Goal: Transaction & Acquisition: Purchase product/service

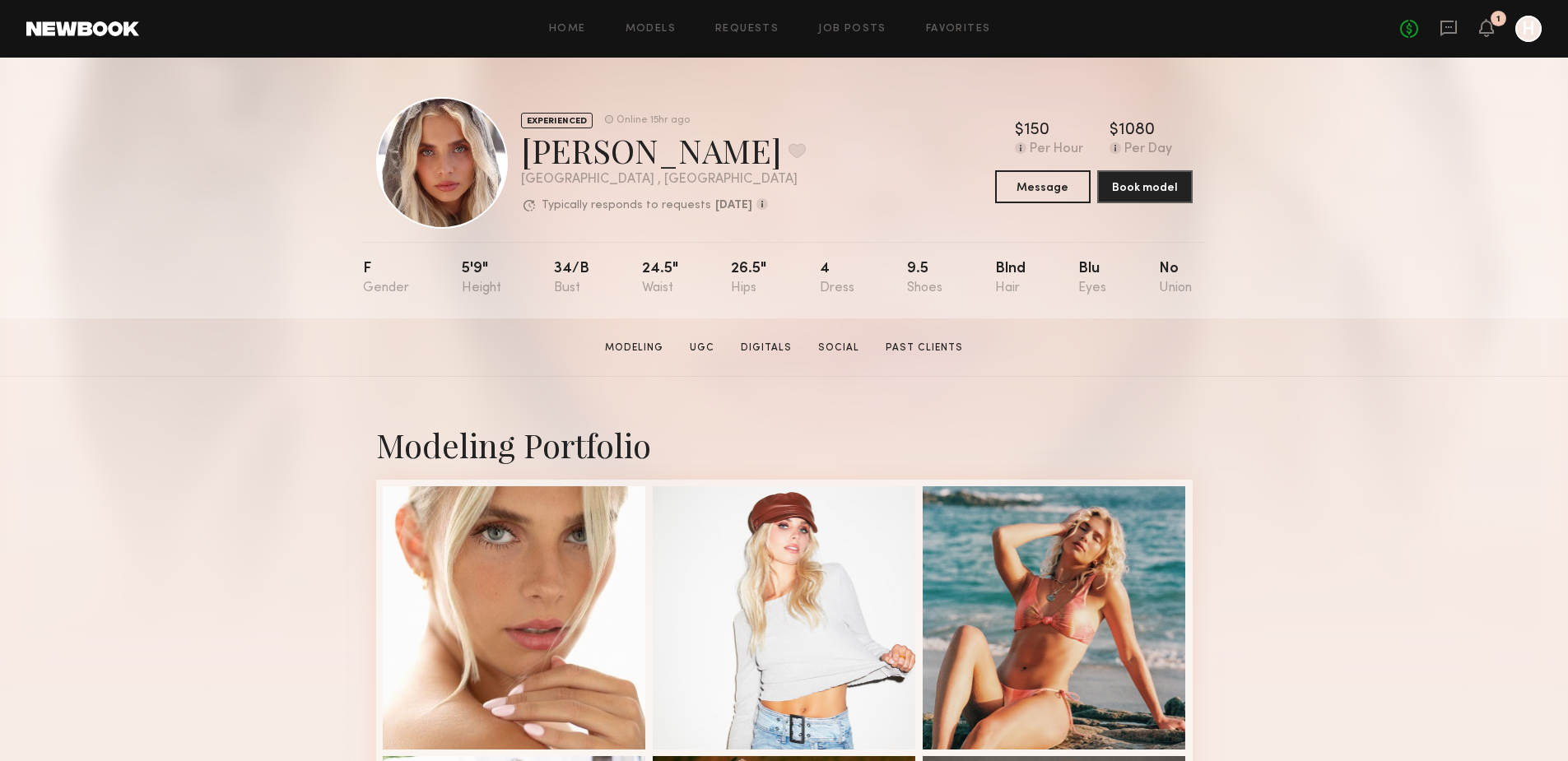
click at [102, 23] on link at bounding box center [83, 28] width 112 height 14
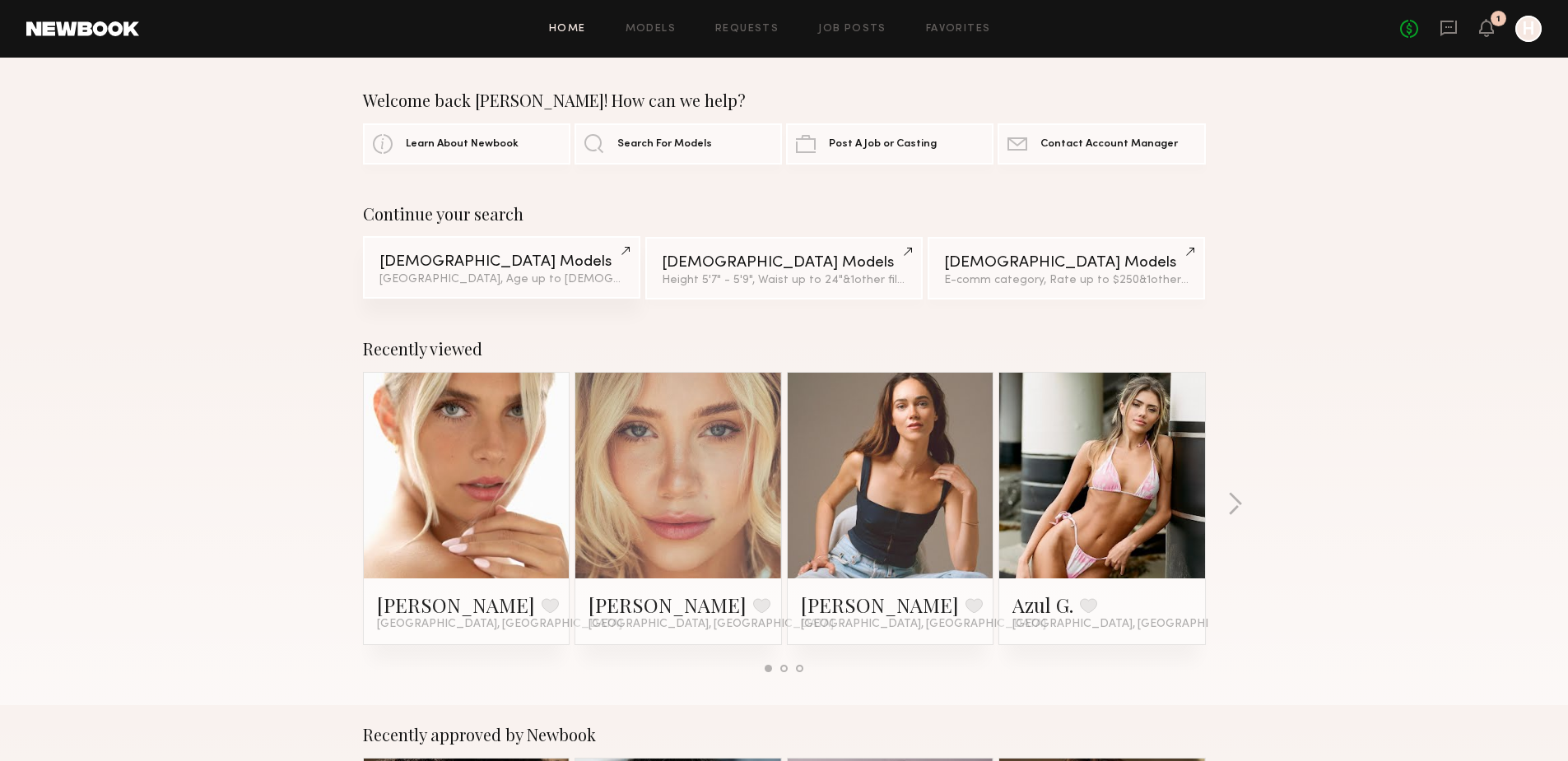
click at [526, 249] on link "Female Models Los Angeles, Age up to 33 y.o. & 3 other filter s + 3" at bounding box center [501, 267] width 277 height 62
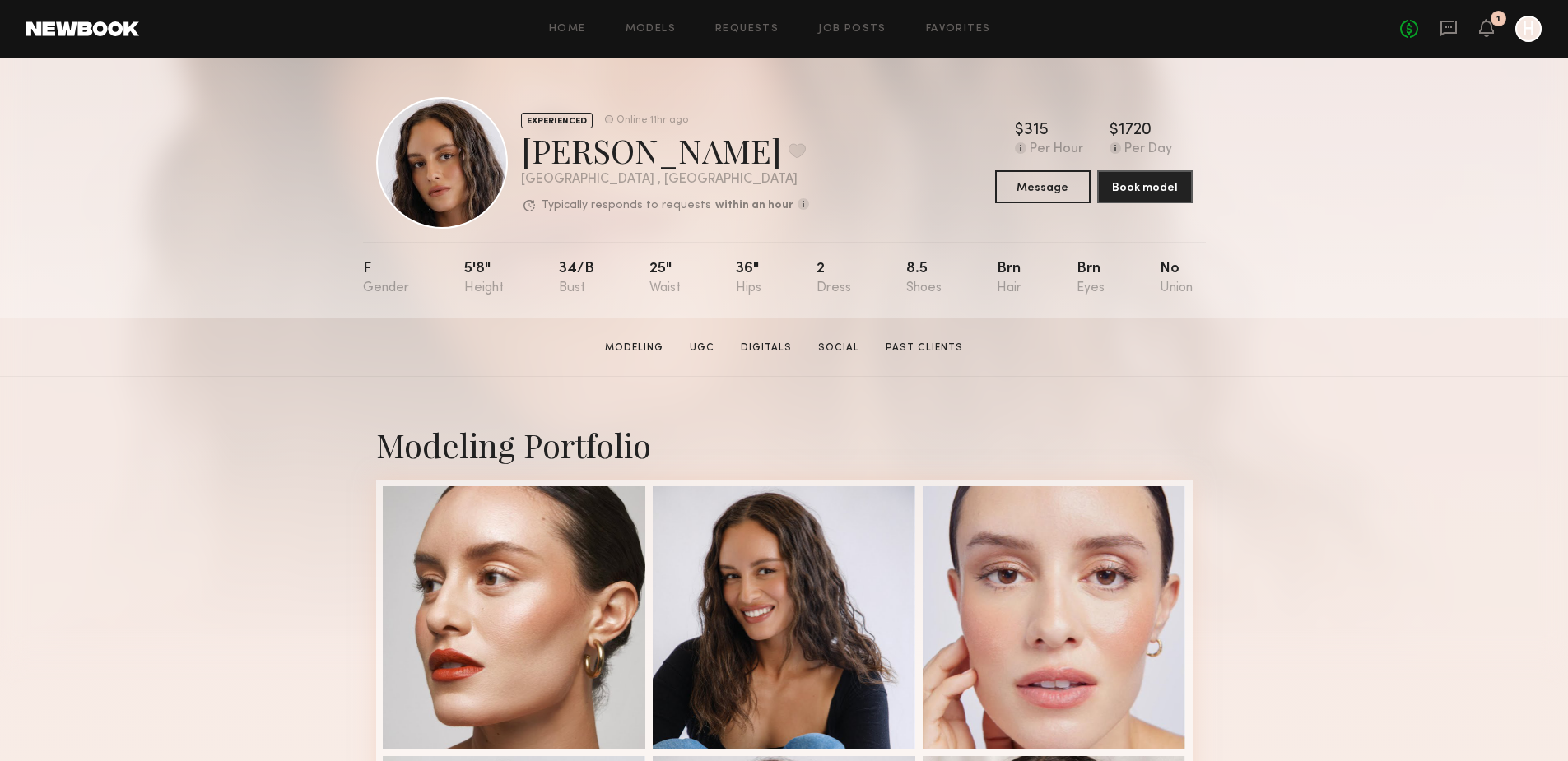
scroll to position [302, 0]
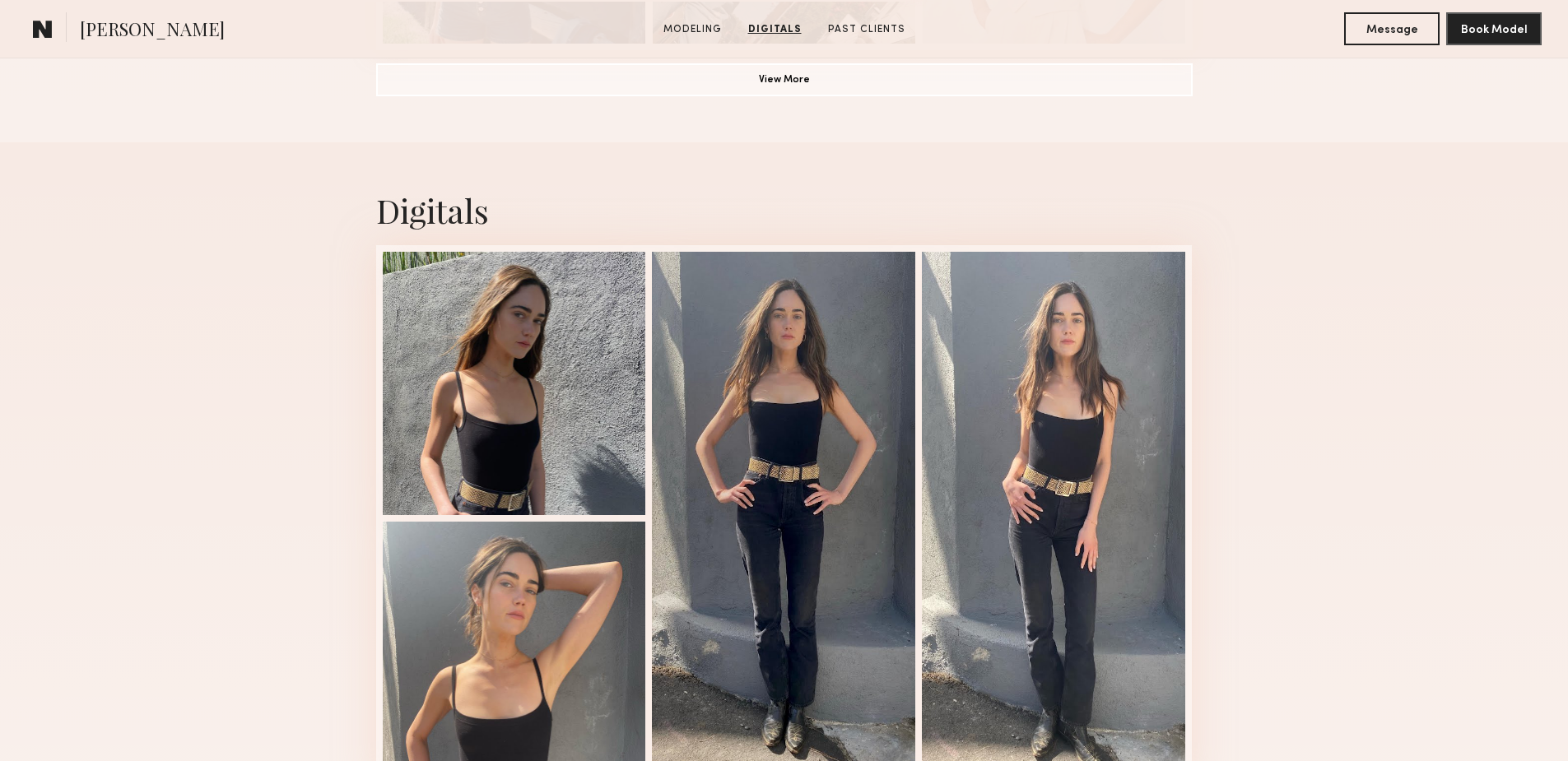
scroll to position [1508, 0]
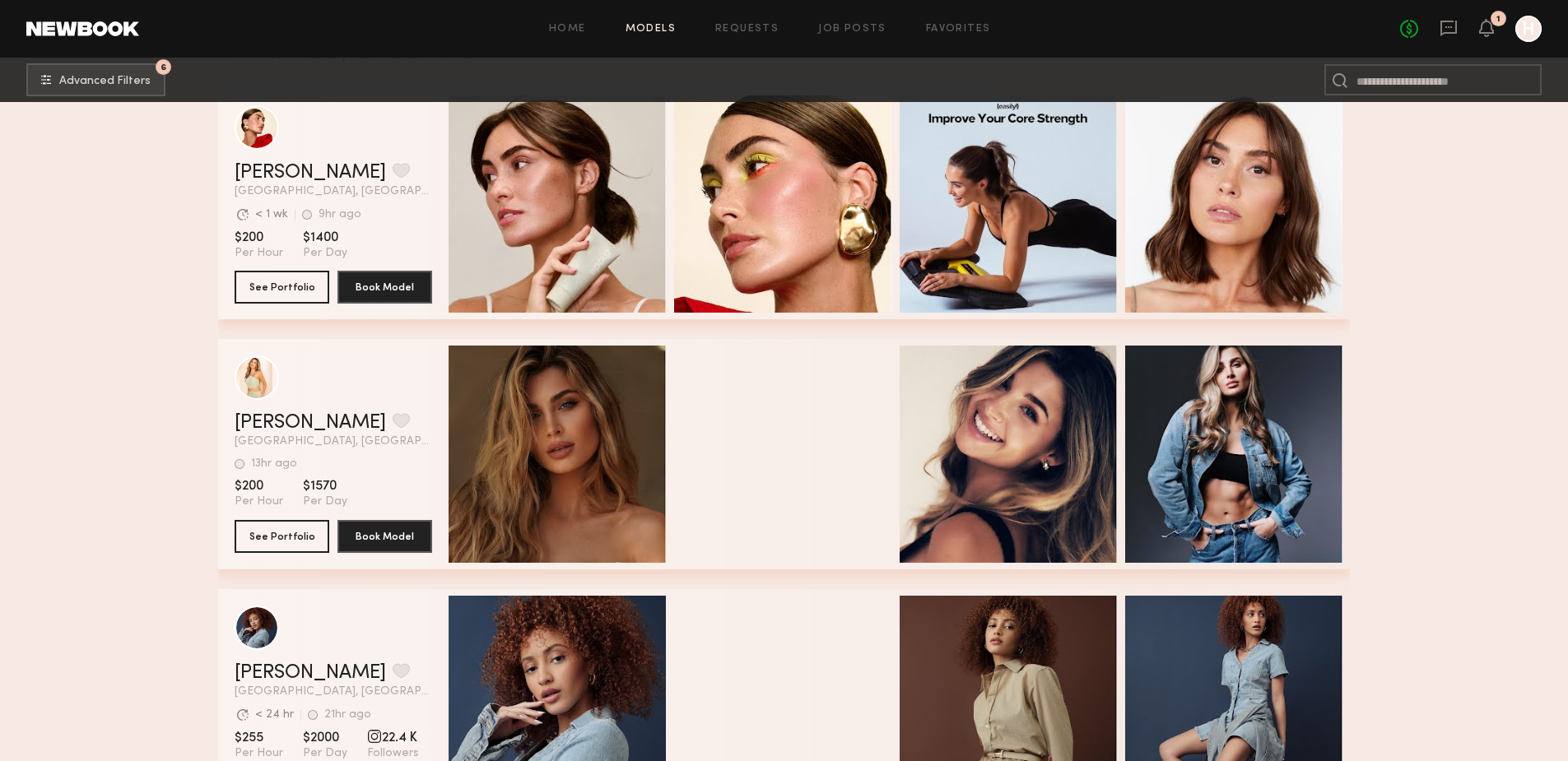
scroll to position [302, 0]
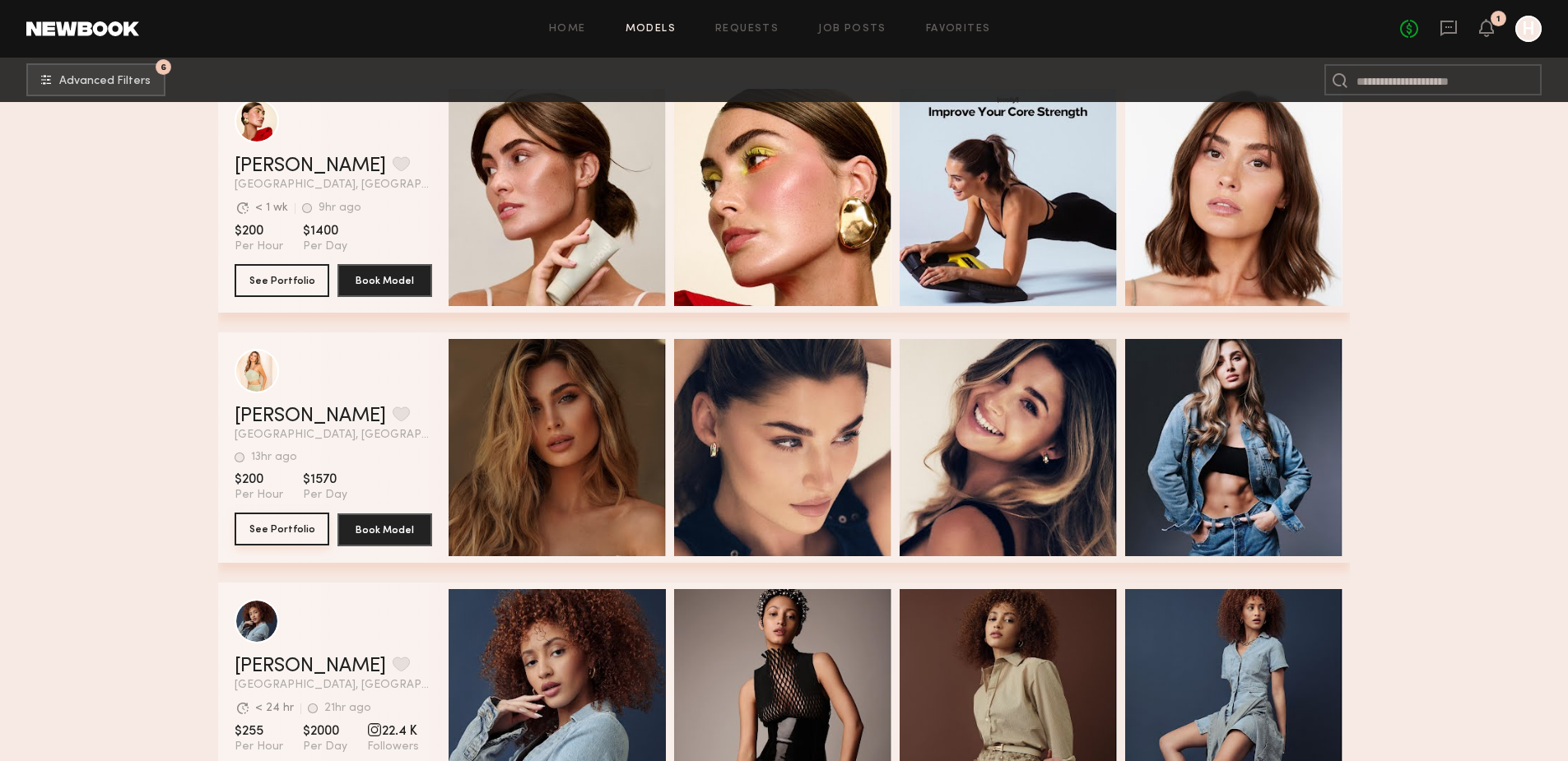
click at [289, 528] on button "See Portfolio" at bounding box center [281, 529] width 95 height 33
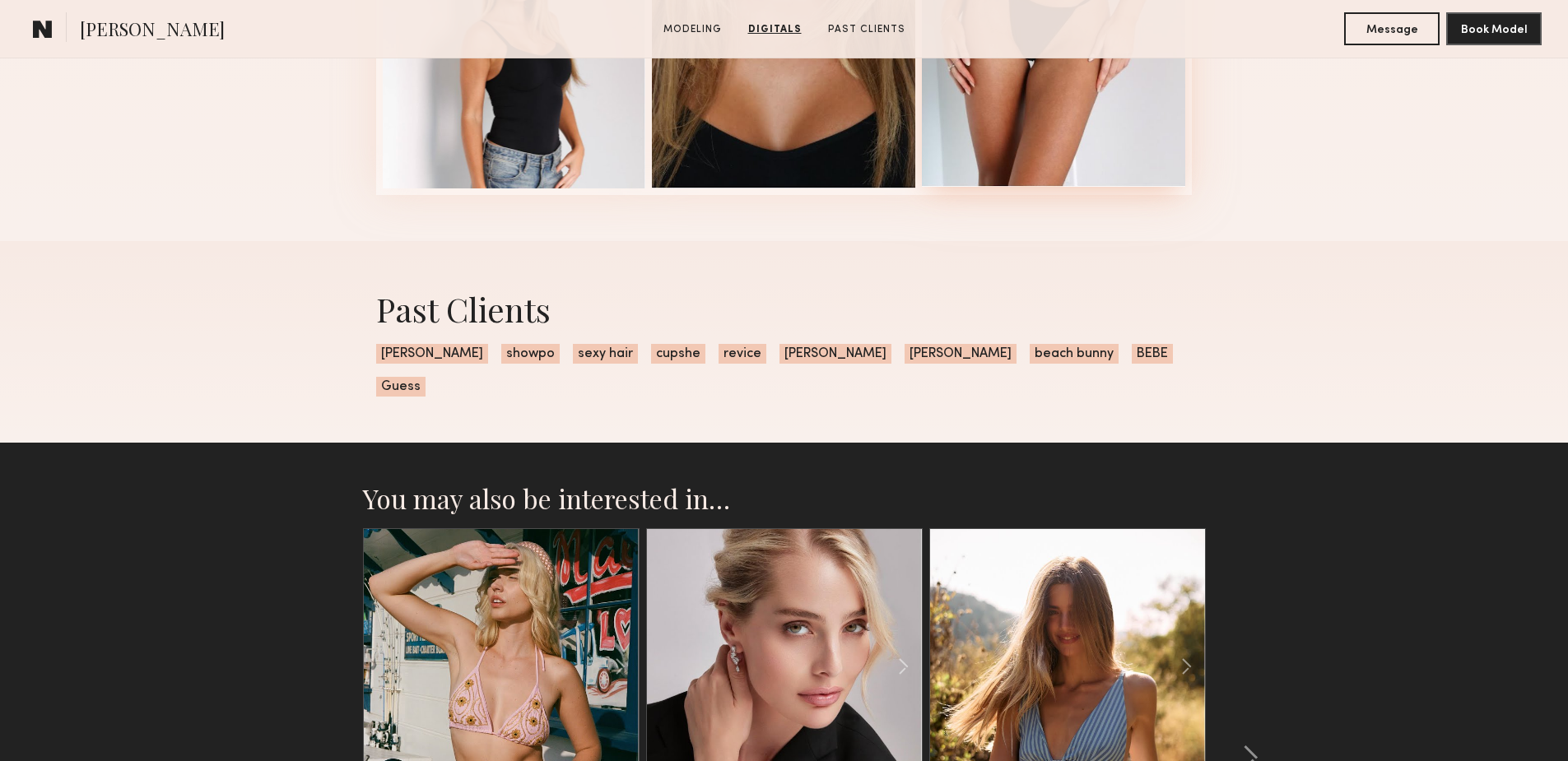
scroll to position [1811, 0]
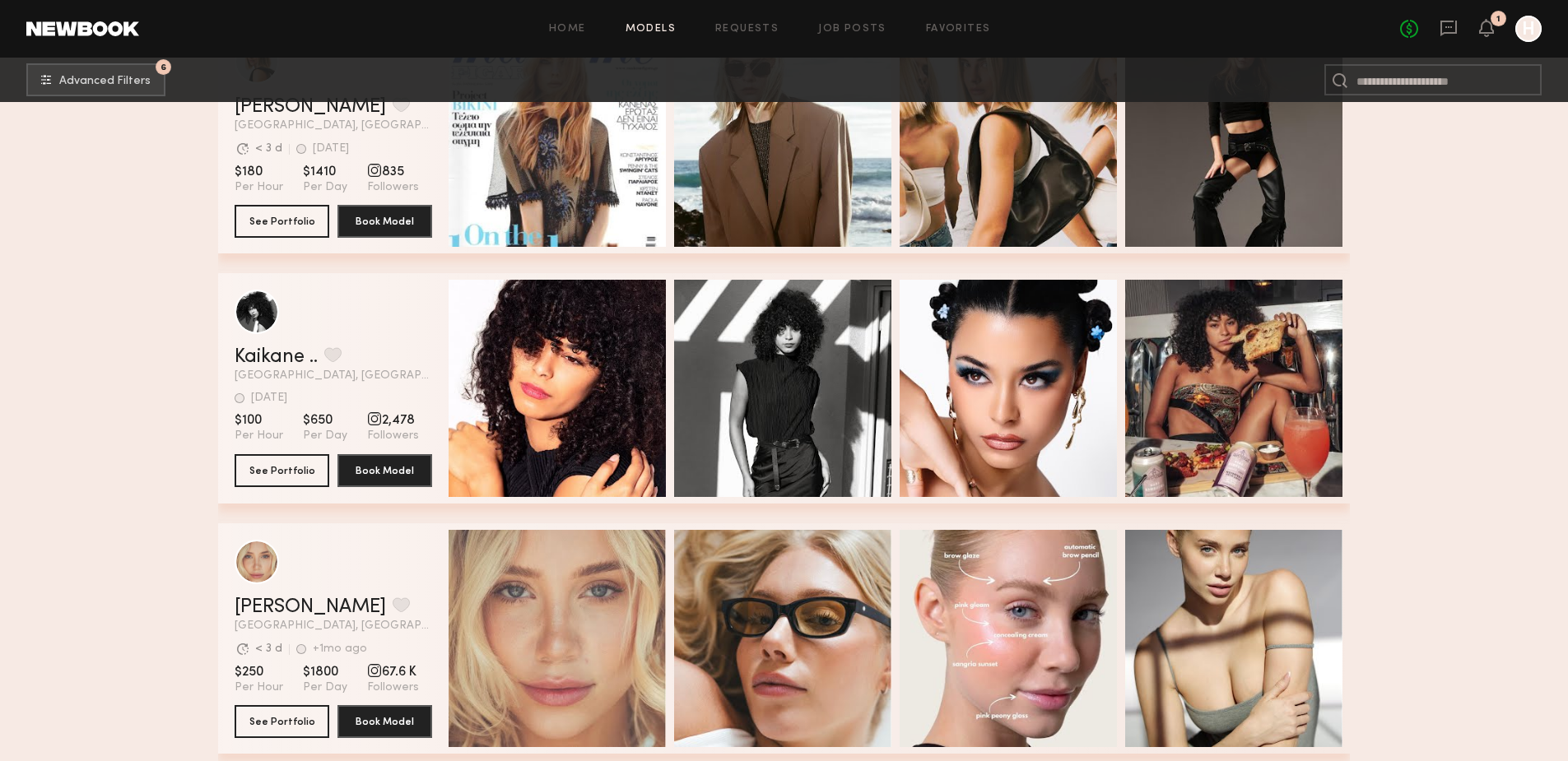
scroll to position [2413, 0]
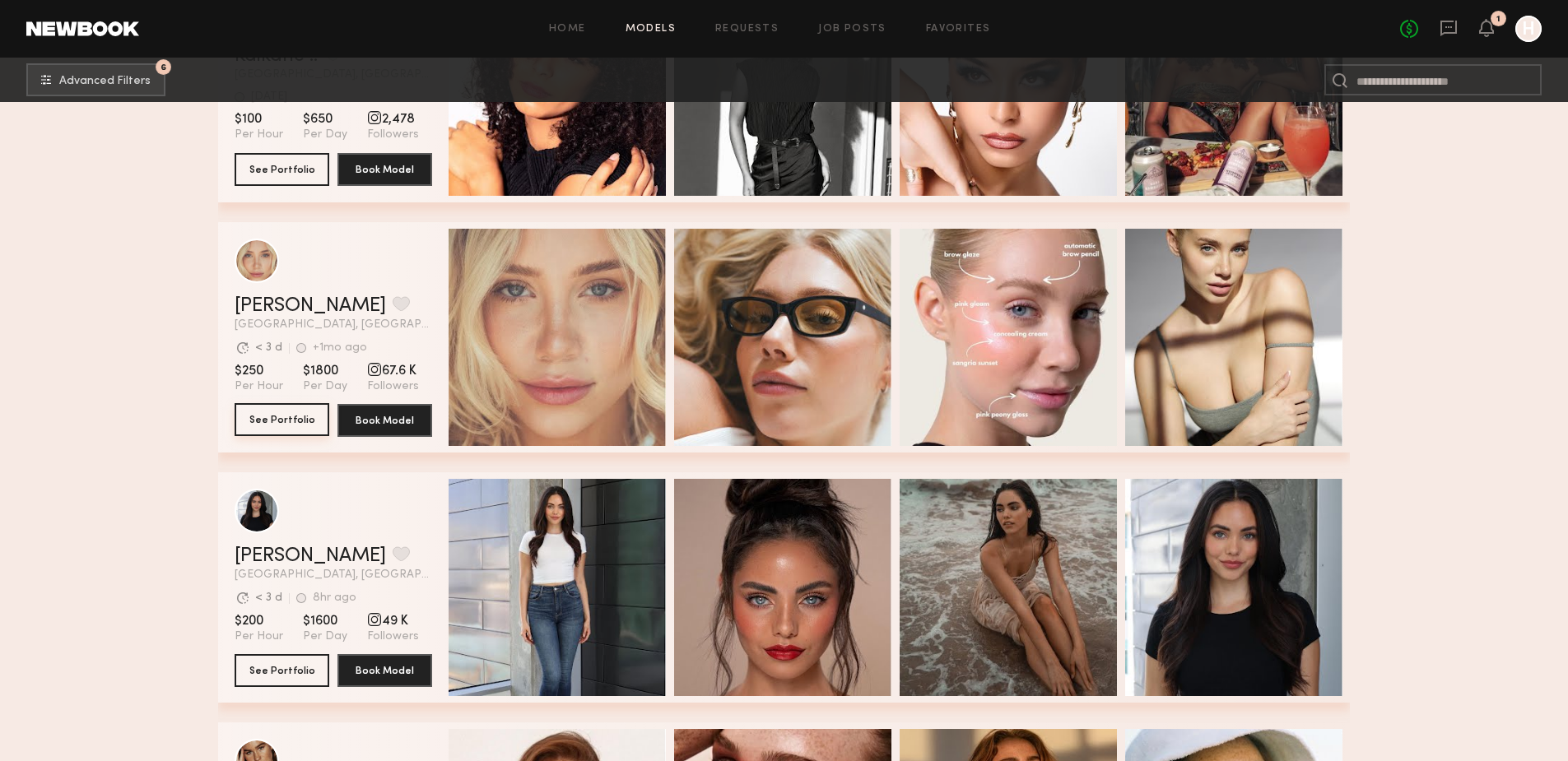
click at [263, 430] on button "See Portfolio" at bounding box center [281, 419] width 95 height 33
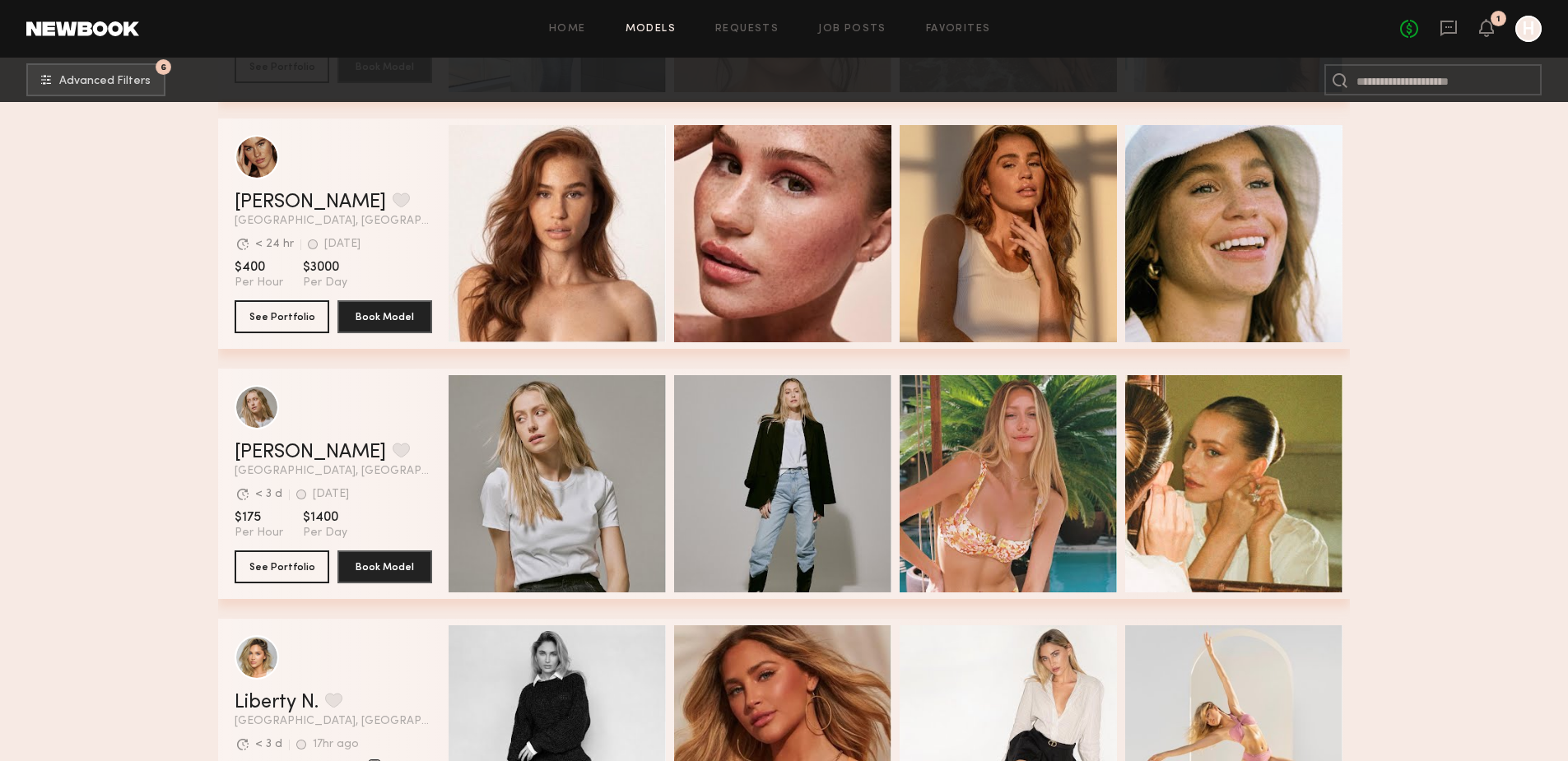
scroll to position [3319, 0]
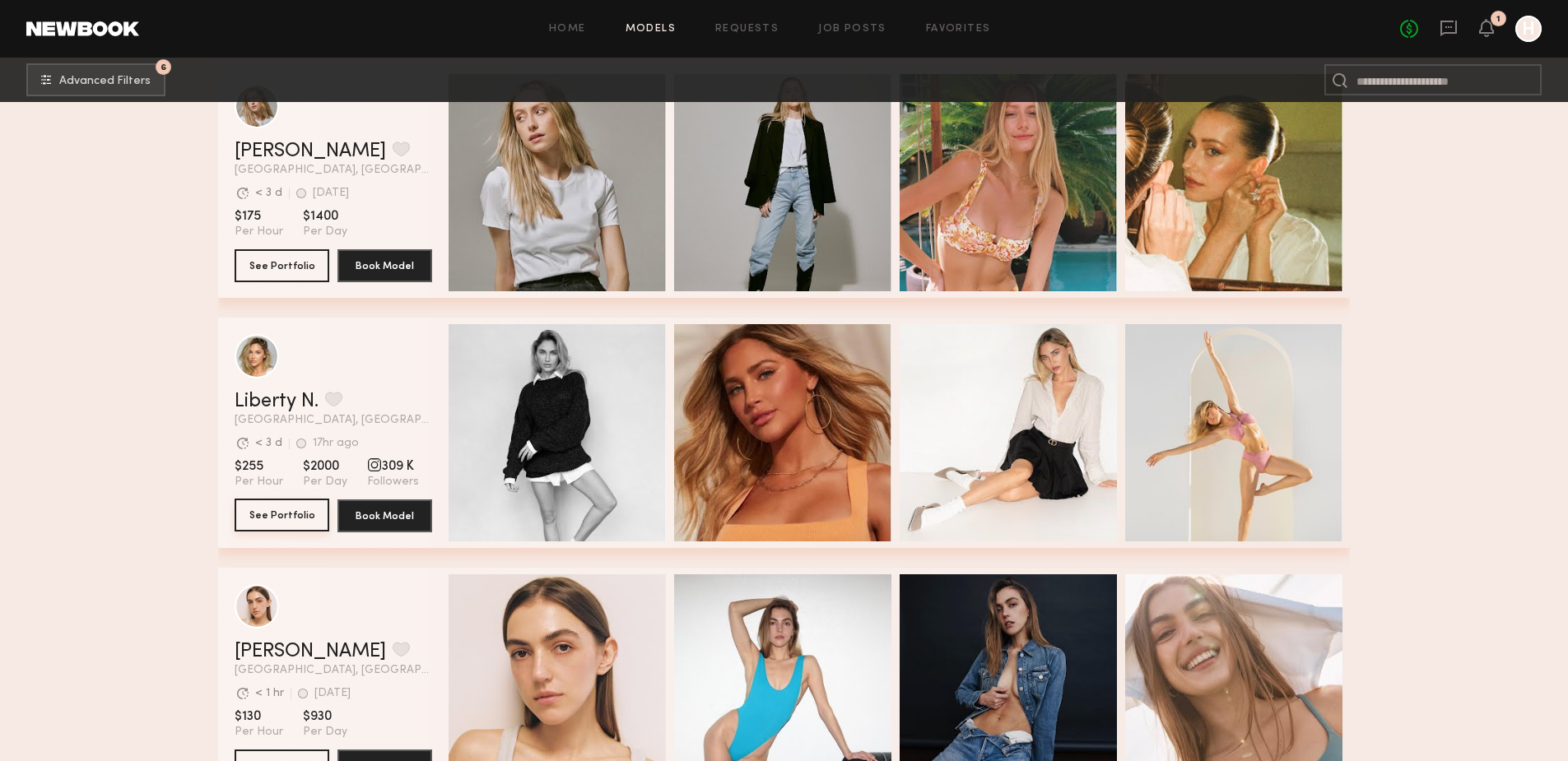
click at [290, 515] on button "See Portfolio" at bounding box center [281, 515] width 95 height 33
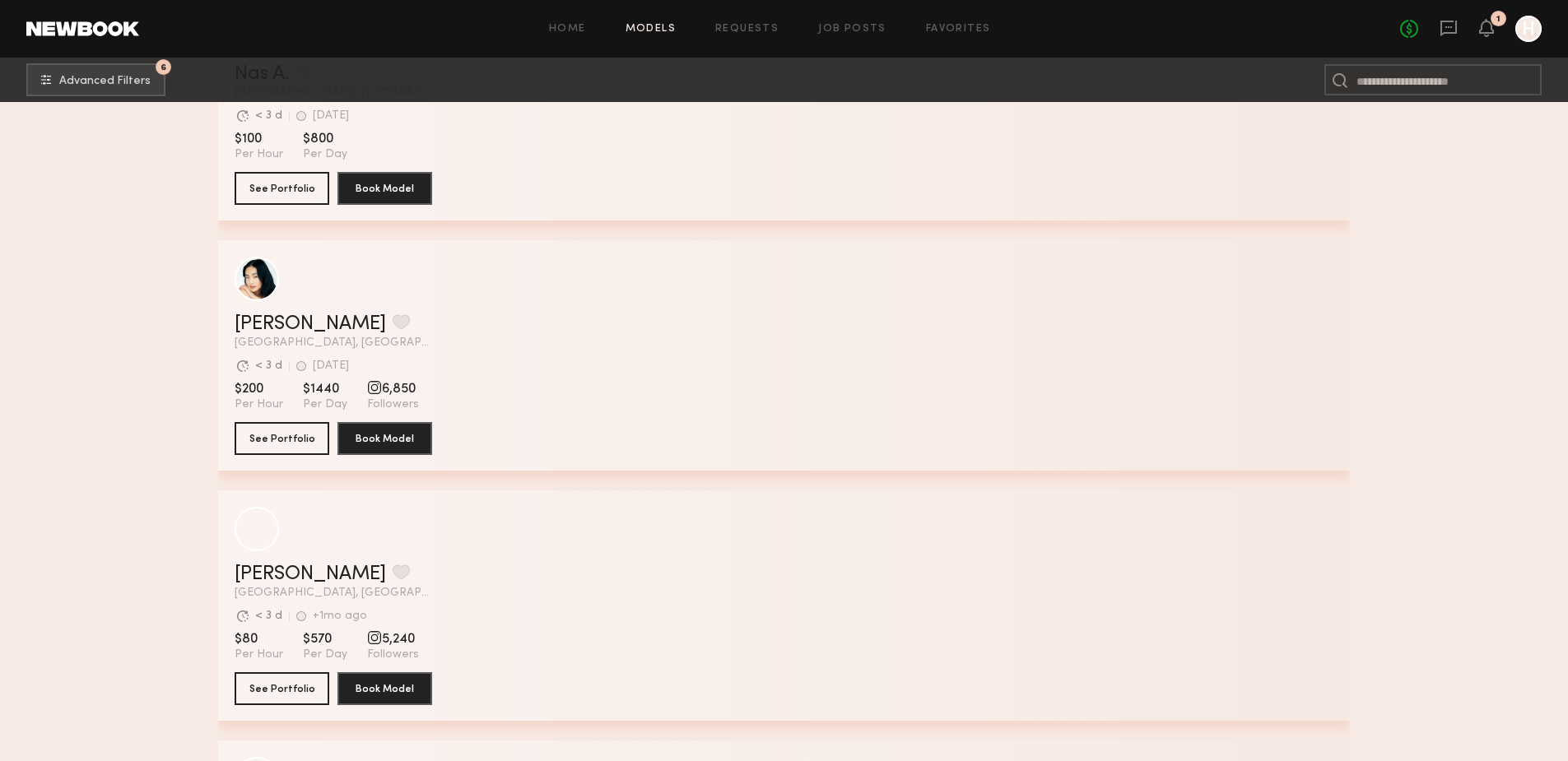
scroll to position [21893, 0]
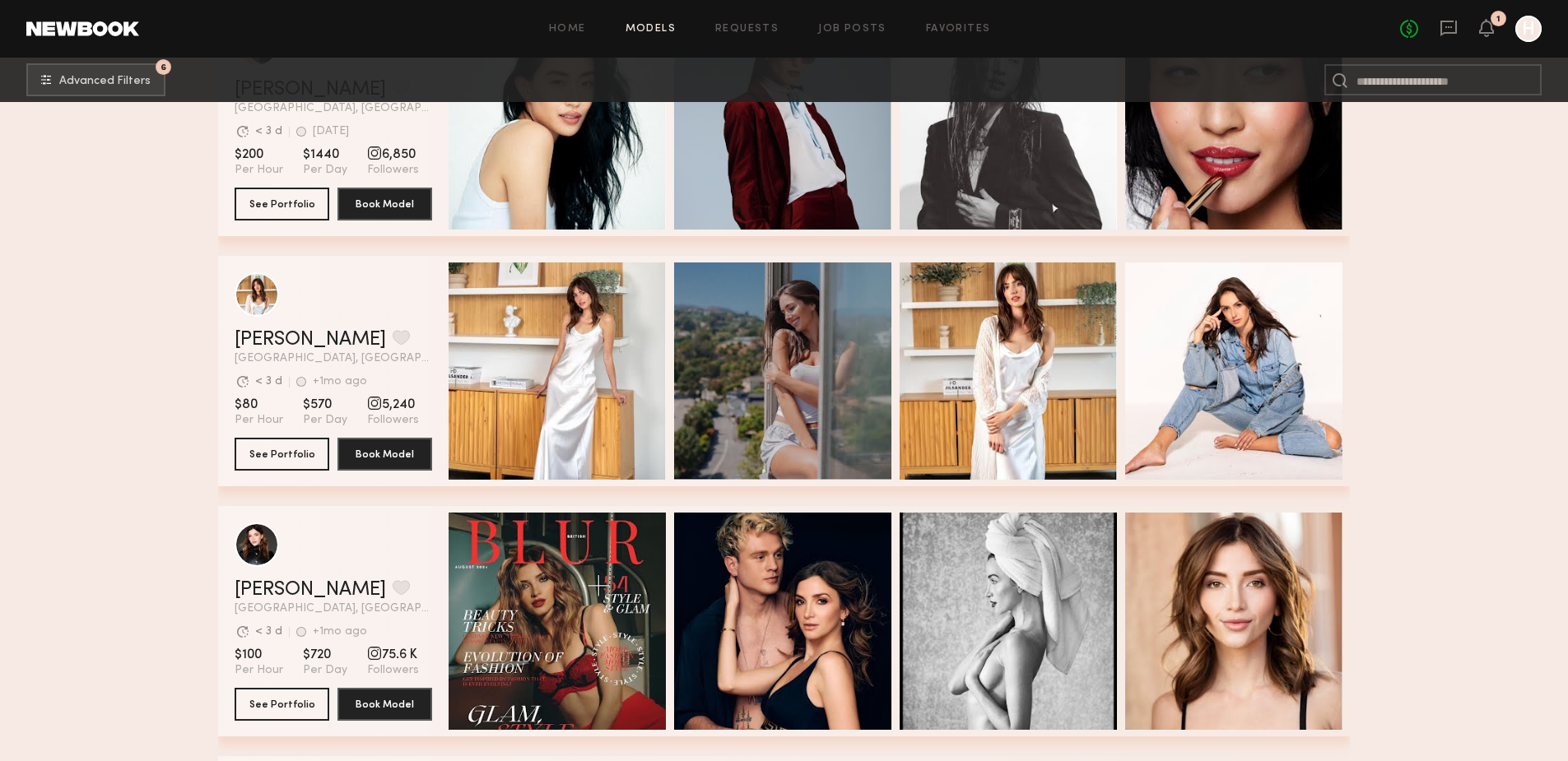
click at [389, 332] on header "Marilyn B. Favorite Los Angeles, CA Avg. request response time < 3 d +1mo ago L…" at bounding box center [333, 319] width 198 height 92
click at [298, 448] on button "See Portfolio" at bounding box center [281, 453] width 95 height 33
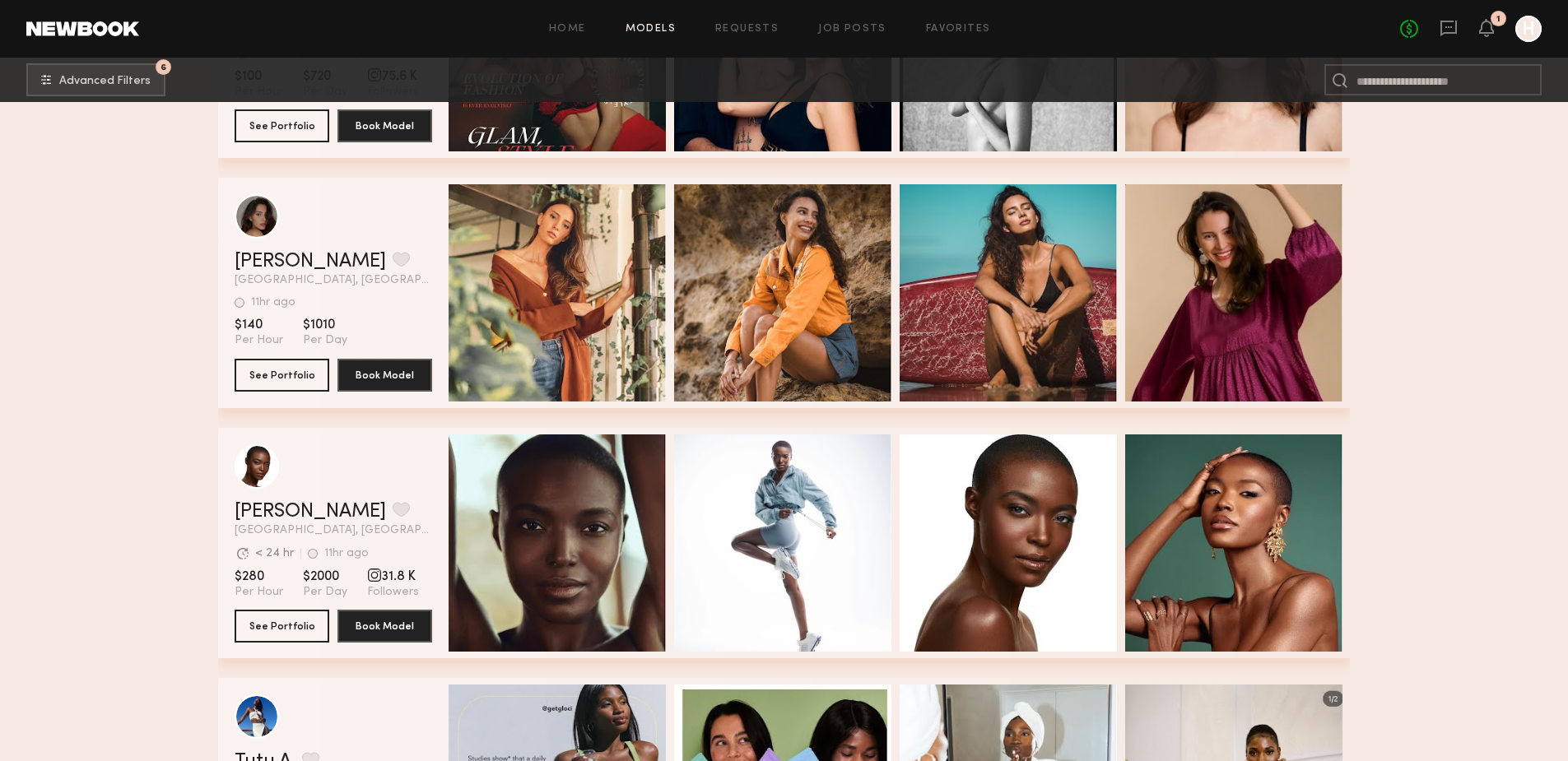
scroll to position [22497, 0]
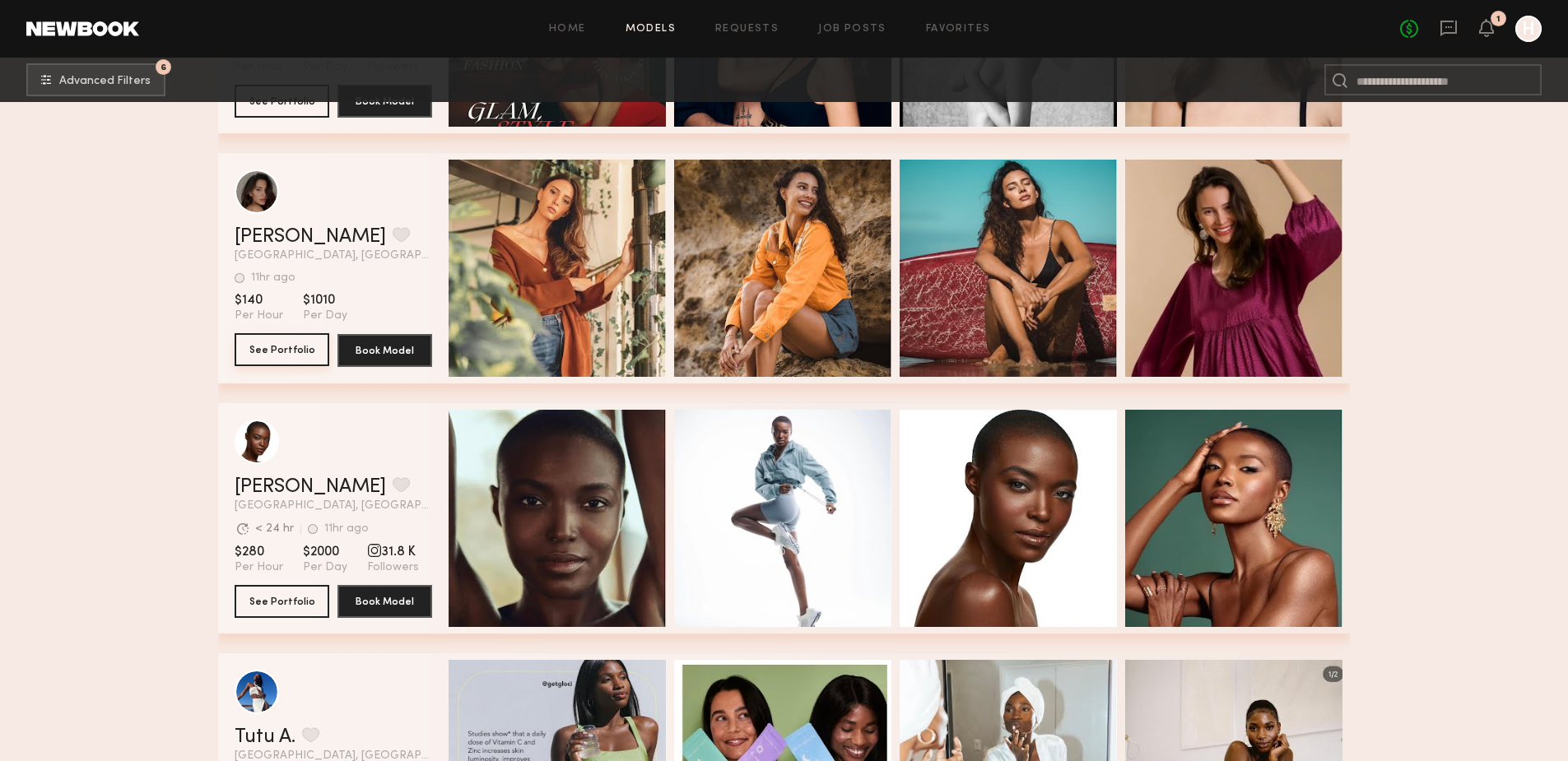
click at [295, 355] on button "See Portfolio" at bounding box center [281, 349] width 95 height 33
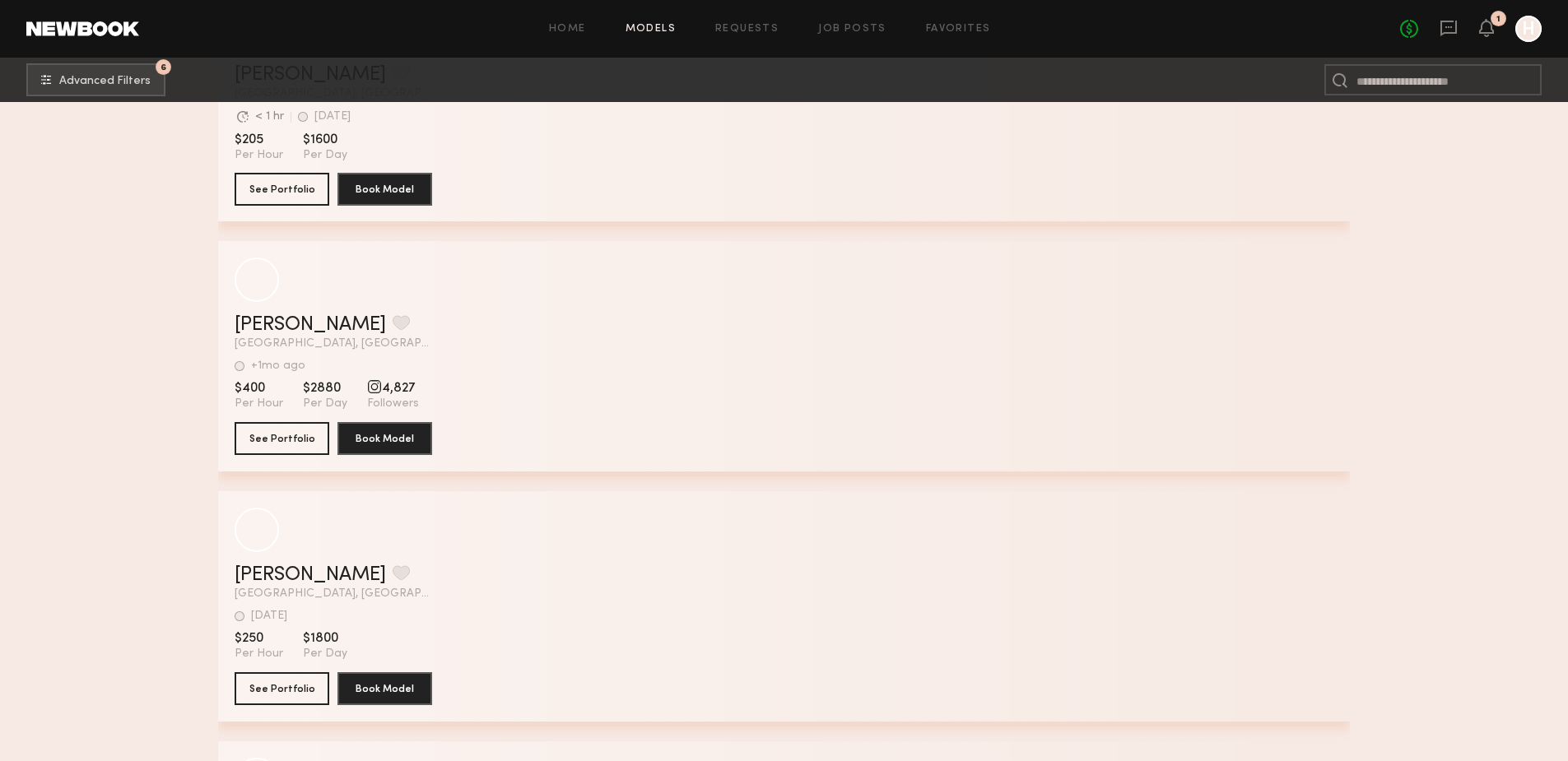
scroll to position [36618, 0]
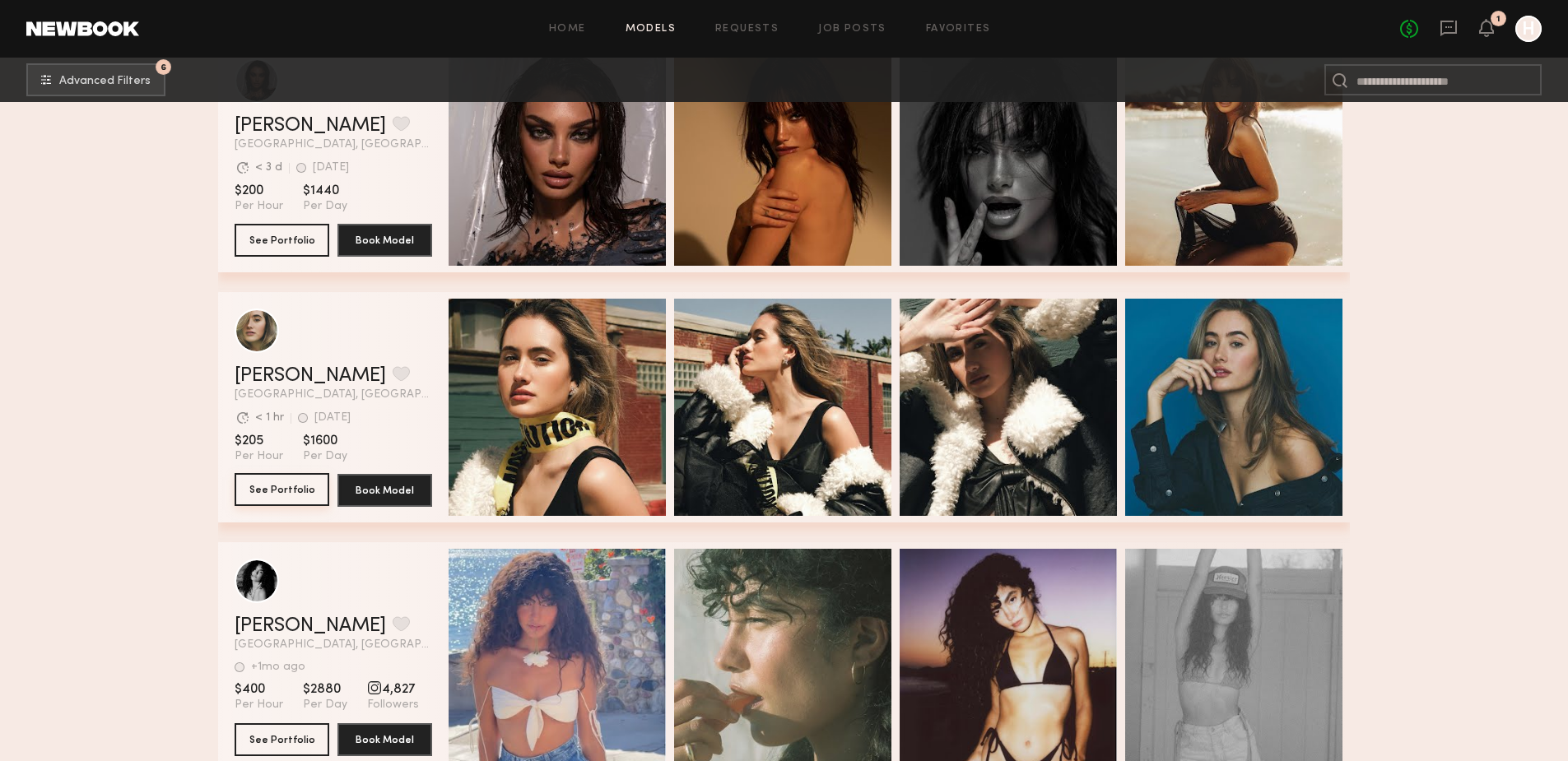
click at [297, 505] on button "See Portfolio" at bounding box center [281, 489] width 95 height 33
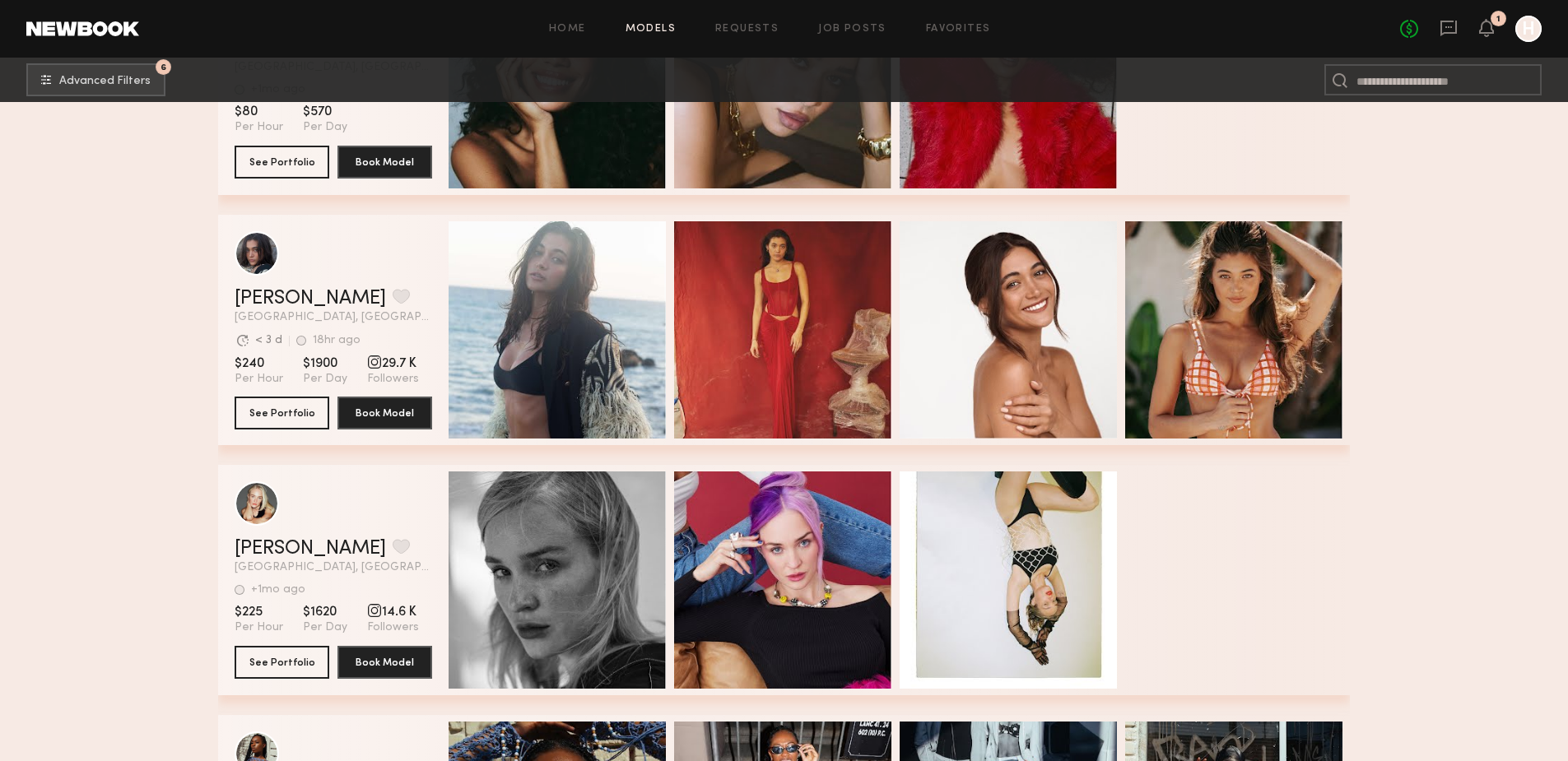
scroll to position [43512, 0]
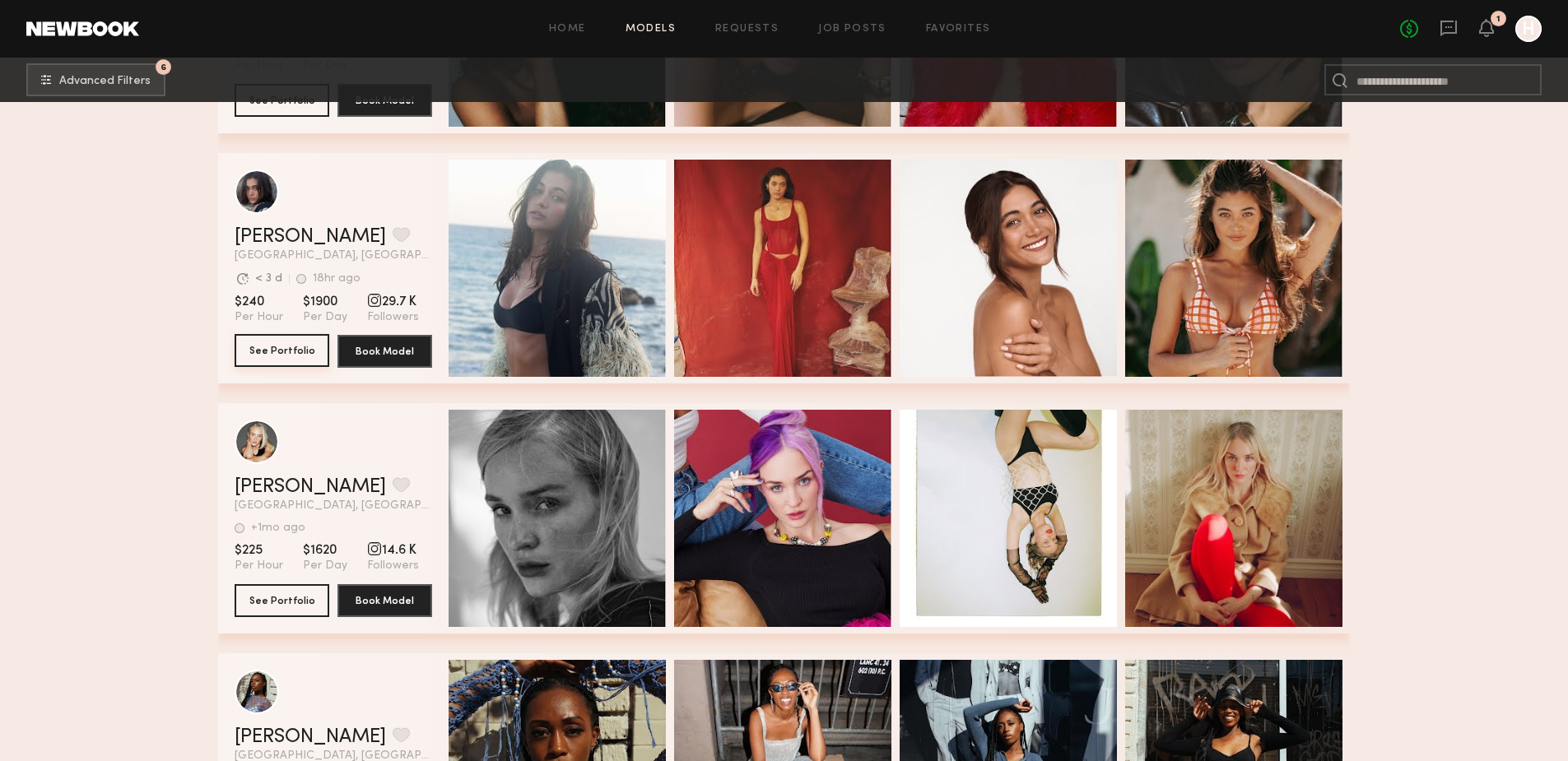
click at [292, 365] on button "See Portfolio" at bounding box center [281, 350] width 95 height 33
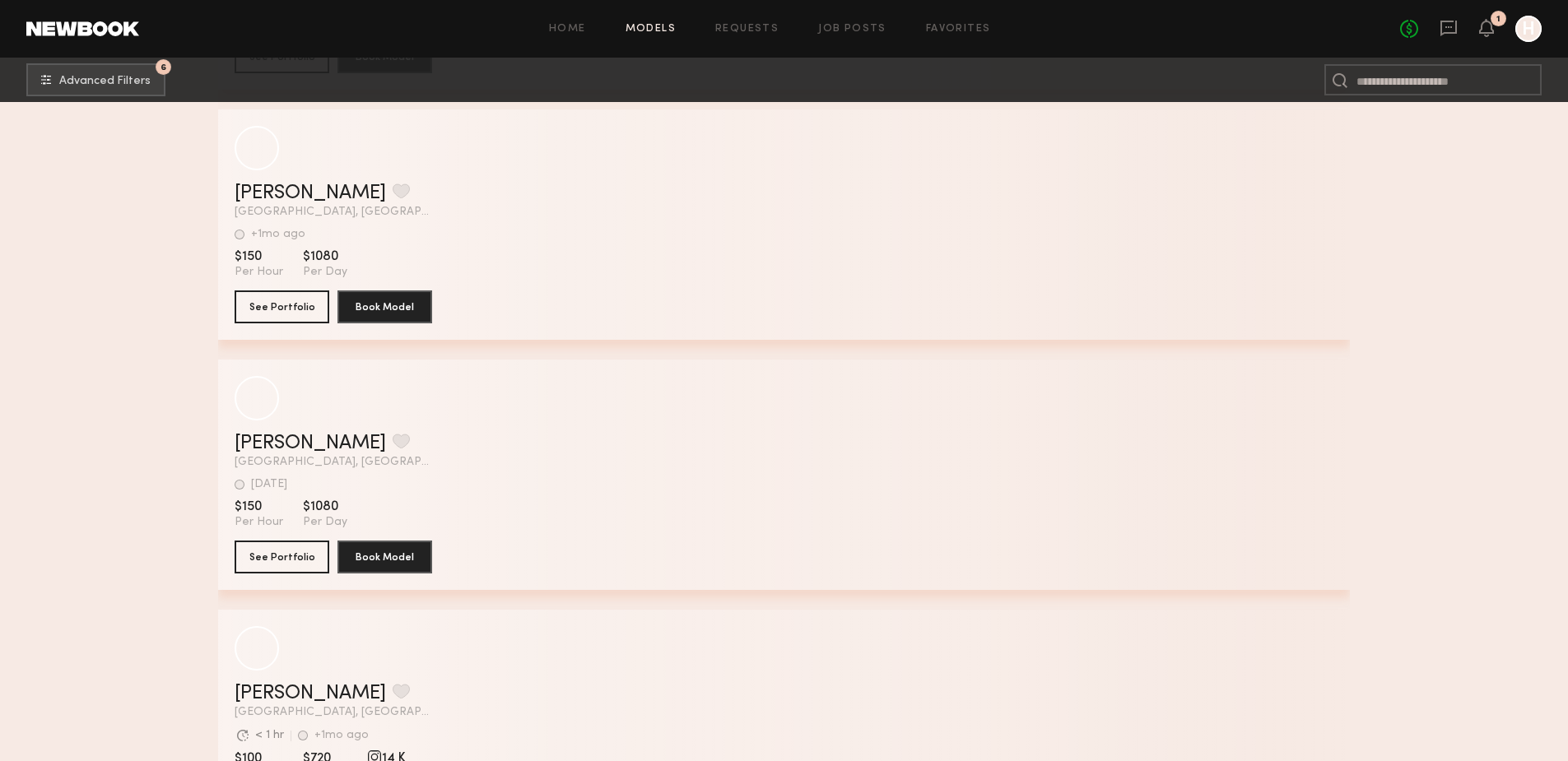
scroll to position [55521, 0]
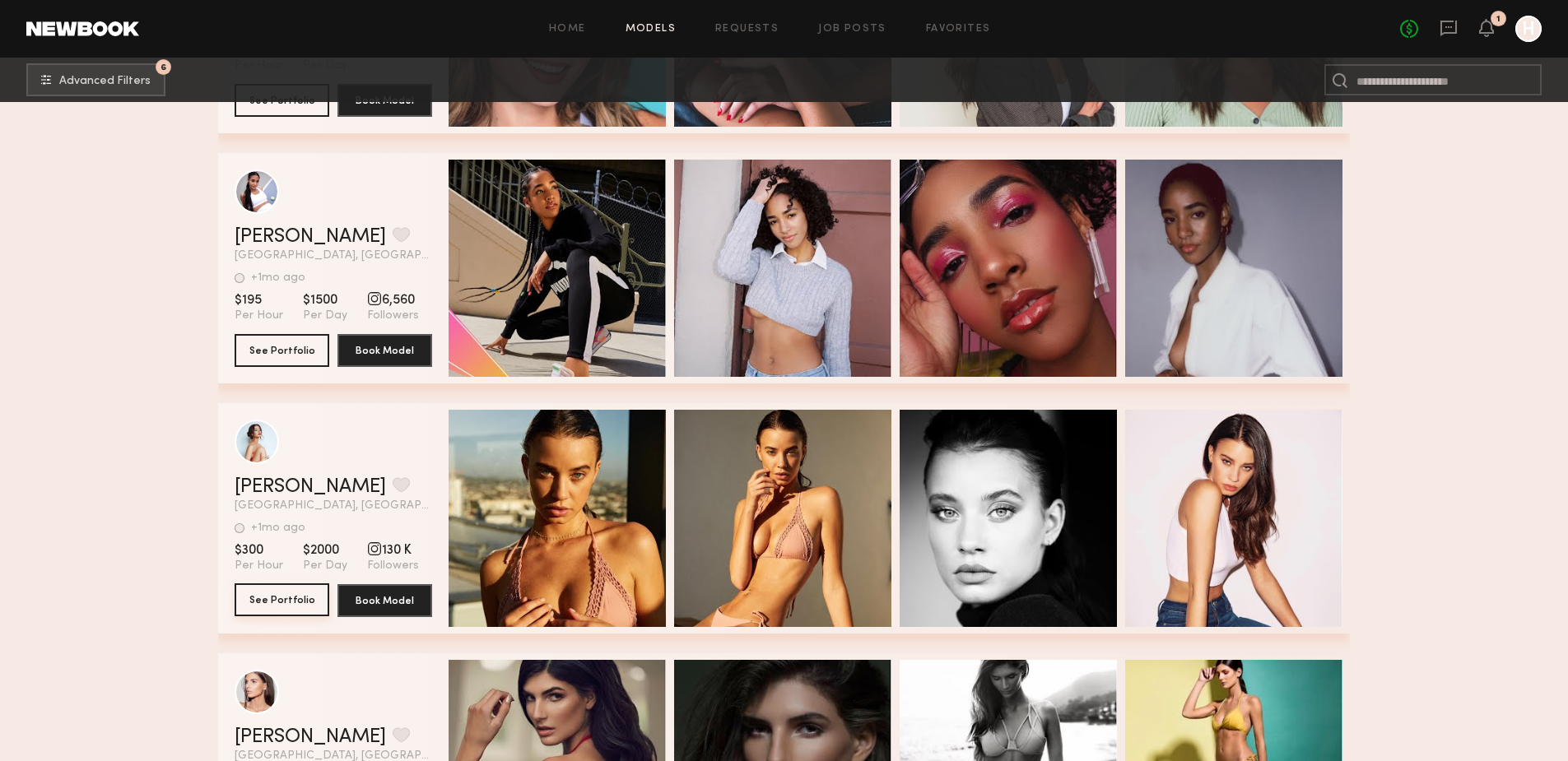
click at [309, 608] on button "See Portfolio" at bounding box center [281, 600] width 95 height 33
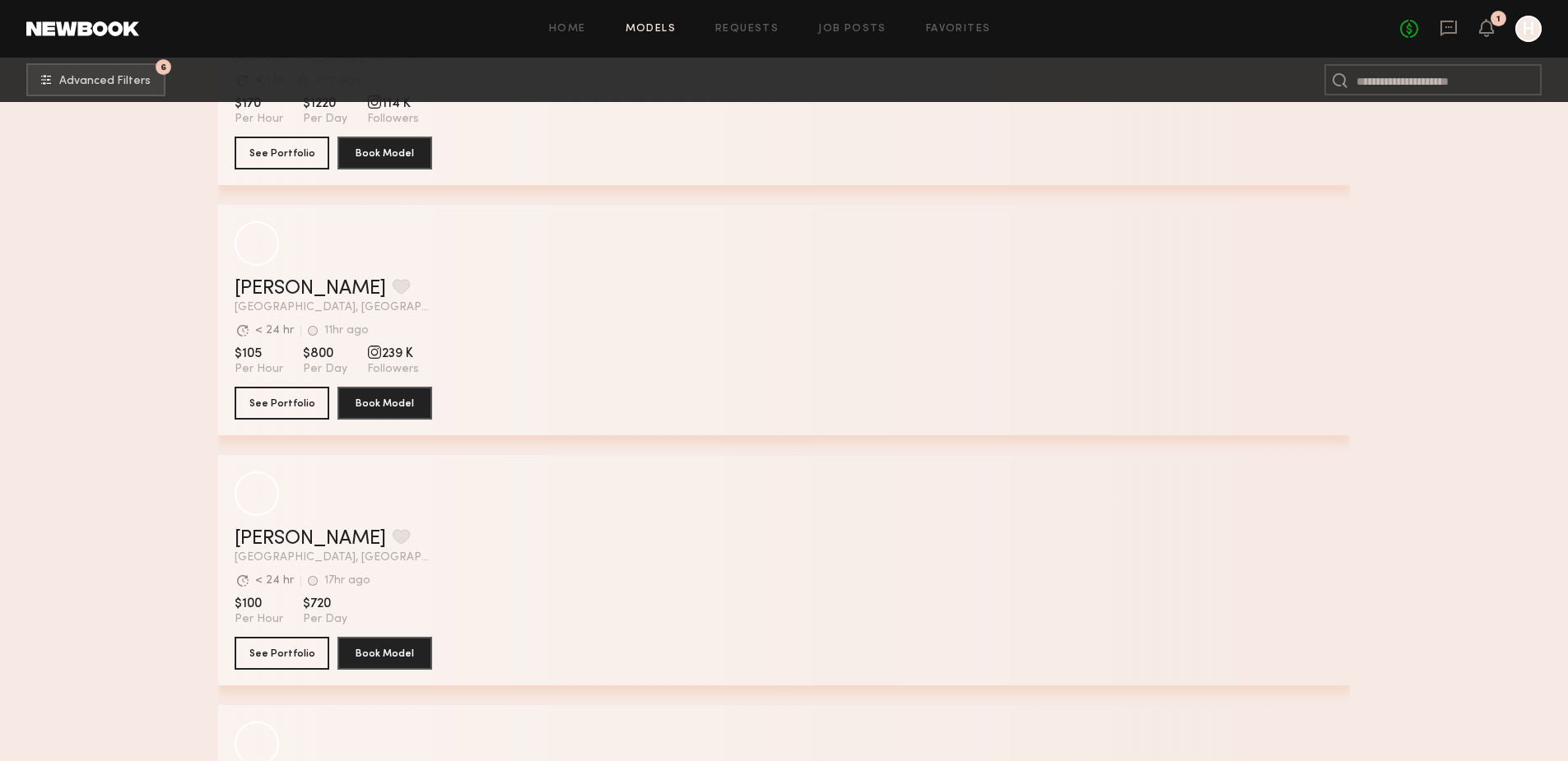
scroll to position [63923, 0]
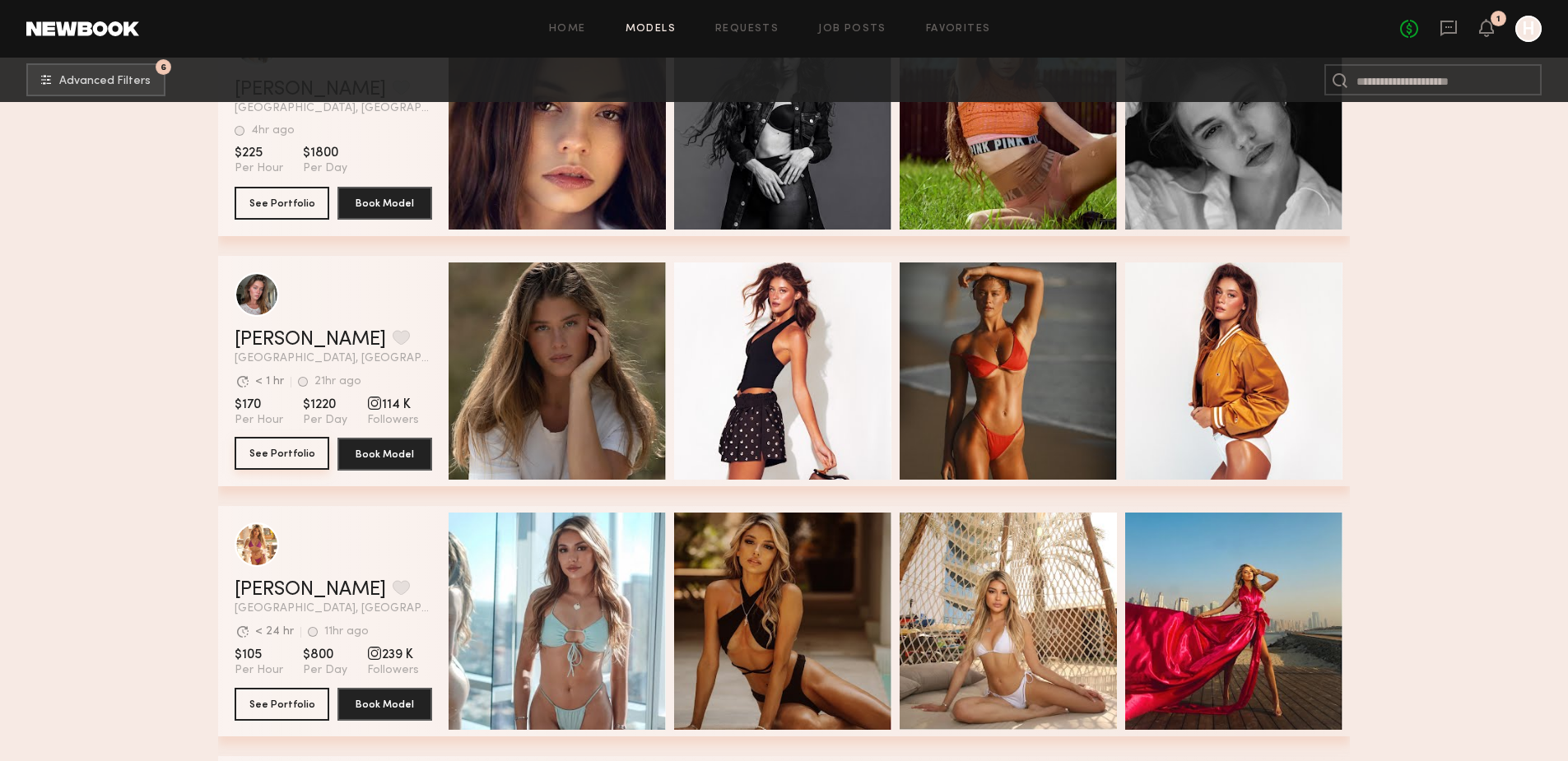
click at [290, 468] on button "See Portfolio" at bounding box center [281, 453] width 95 height 33
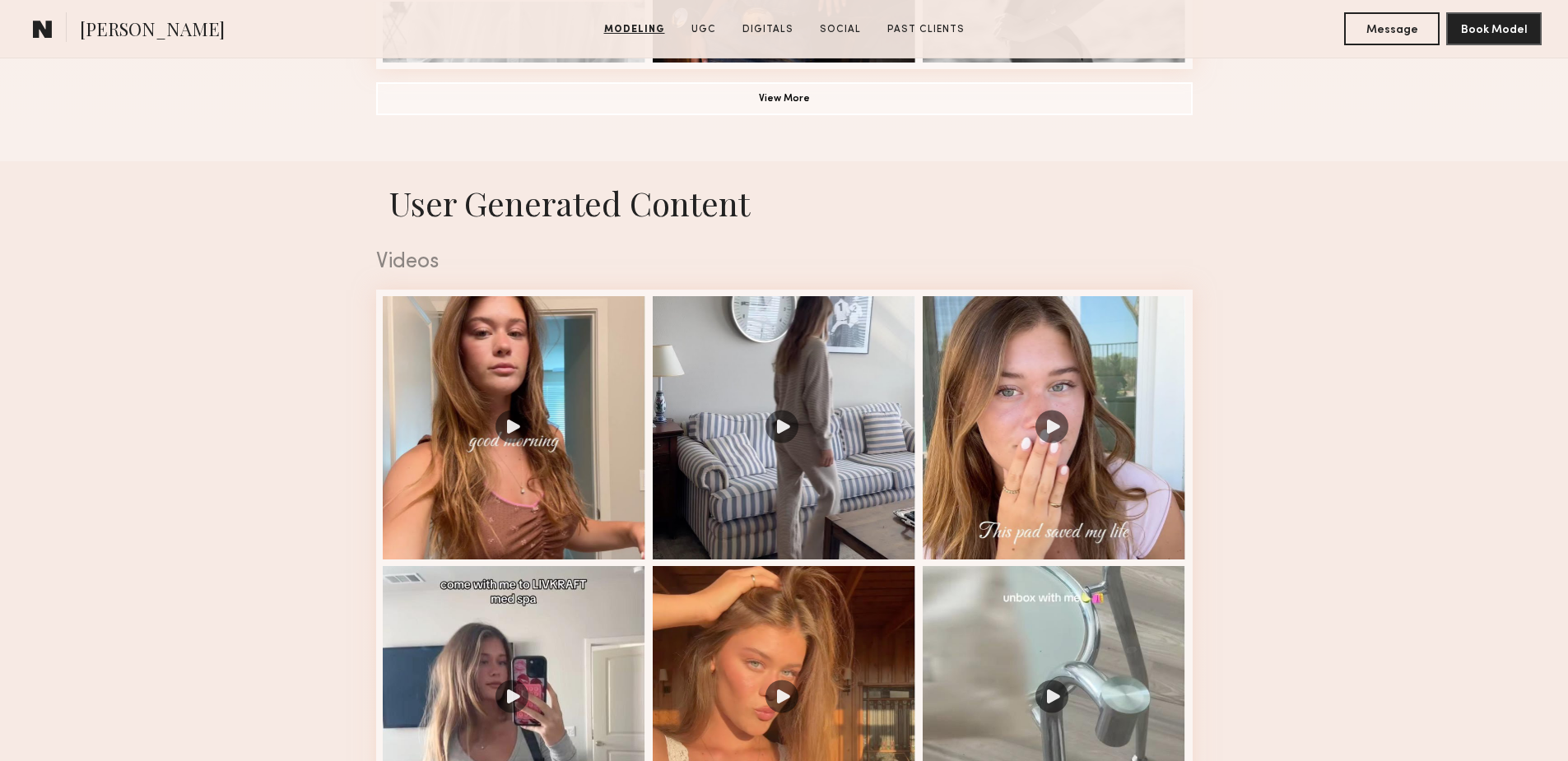
scroll to position [1508, 0]
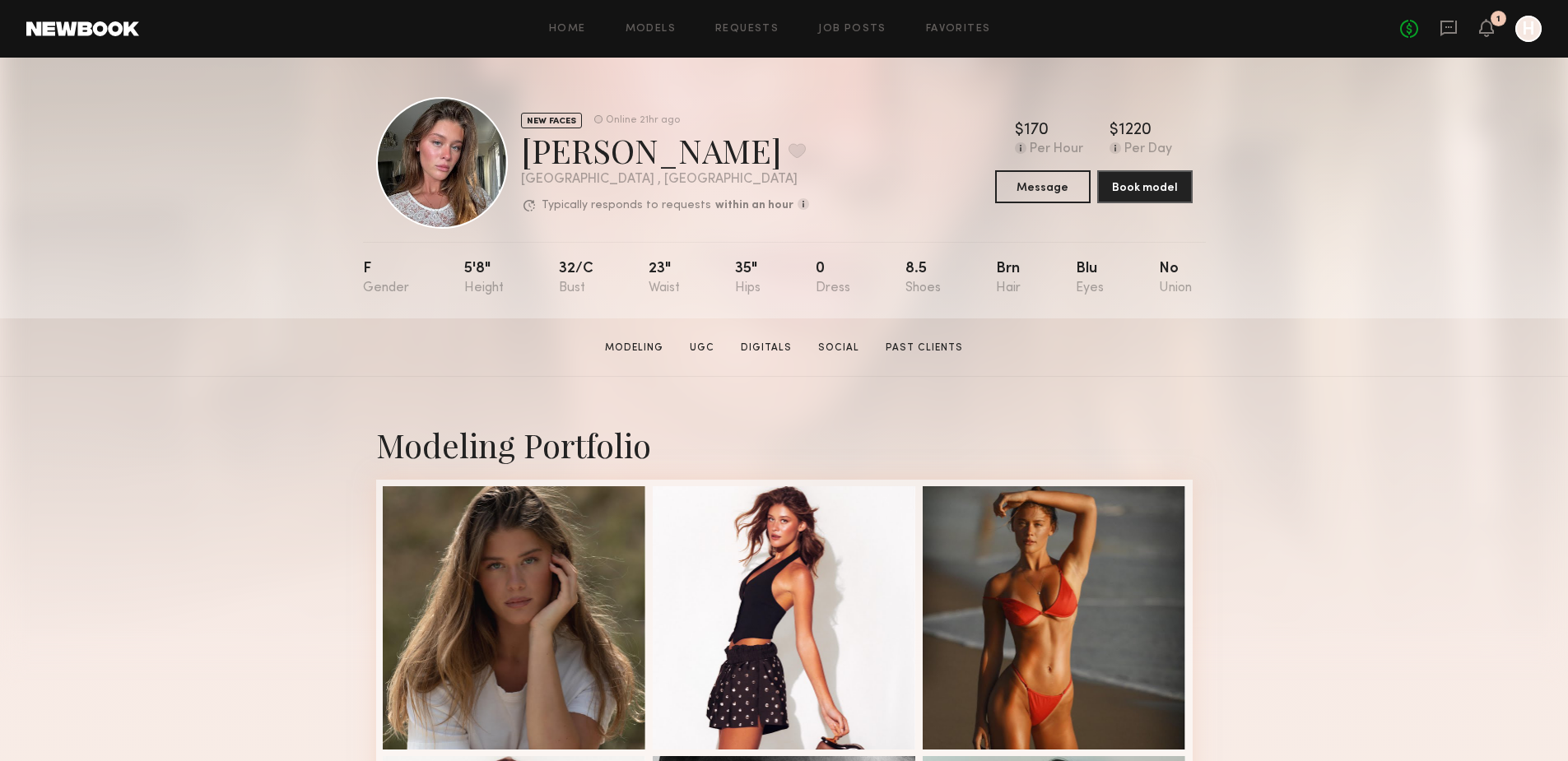
scroll to position [302, 0]
